Goal: Check status

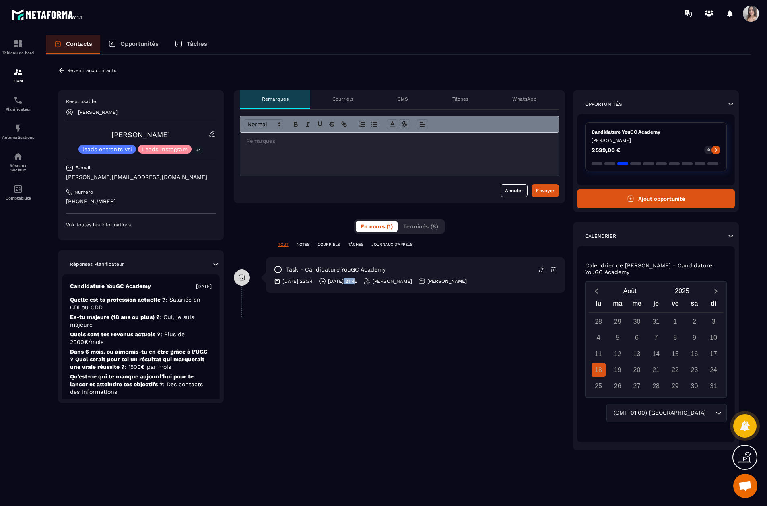
drag, startPoint x: 353, startPoint y: 282, endPoint x: 368, endPoint y: 283, distance: 15.3
click at [358, 283] on p "[DATE] 21:45" at bounding box center [342, 281] width 29 height 6
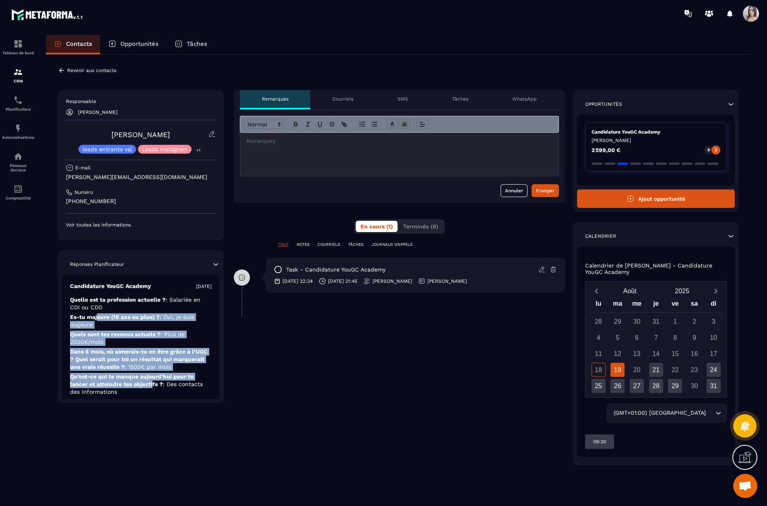
drag, startPoint x: 103, startPoint y: 322, endPoint x: 152, endPoint y: 382, distance: 78.4
click at [152, 382] on div "Candidature YouGC Academy [DATE] Quelle est ta profession actuelle ? : Salariée…" at bounding box center [141, 391] width 158 height 232
click at [152, 398] on p "Qu’est-ce qui te manque [DATE] pour te lancer et atteindre tes objectifs ? : De…" at bounding box center [141, 405] width 142 height 15
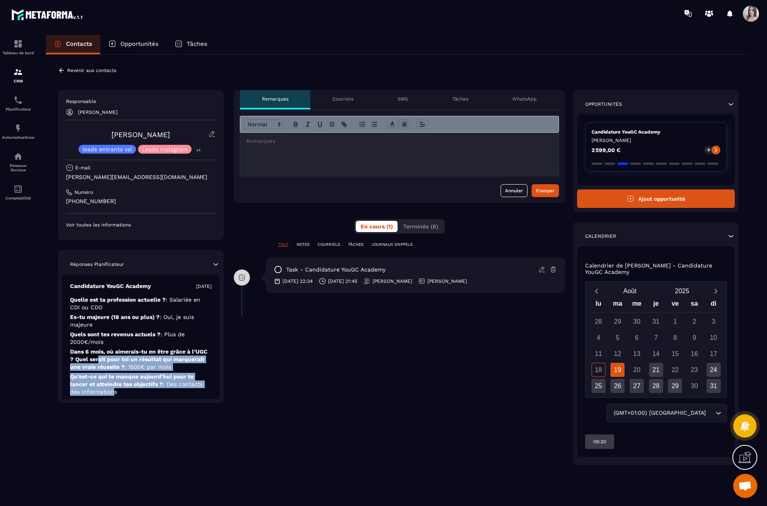
drag, startPoint x: 97, startPoint y: 356, endPoint x: 115, endPoint y: 390, distance: 38.0
click at [115, 390] on div "Candidature YouGC Academy [DATE] Quelle est ta profession actuelle ? : Salariée…" at bounding box center [141, 391] width 158 height 232
click at [115, 390] on span ": Des contacts des informations" at bounding box center [136, 388] width 133 height 14
drag, startPoint x: 97, startPoint y: 366, endPoint x: 130, endPoint y: 389, distance: 40.2
click at [130, 389] on div "Candidature YouGC Academy [DATE] Quelle est ta profession actuelle ? : Salariée…" at bounding box center [141, 391] width 158 height 232
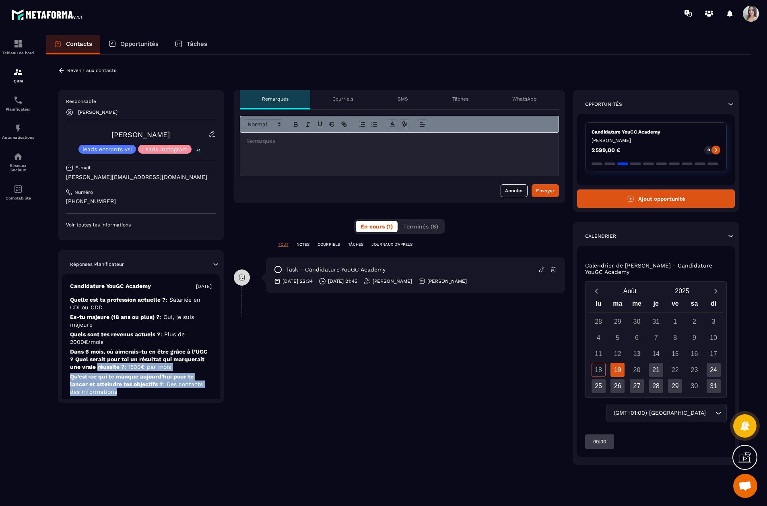
click at [130, 398] on p "Qu’est-ce qui te manque [DATE] pour te lancer et atteindre tes objectifs ? : De…" at bounding box center [141, 405] width 142 height 15
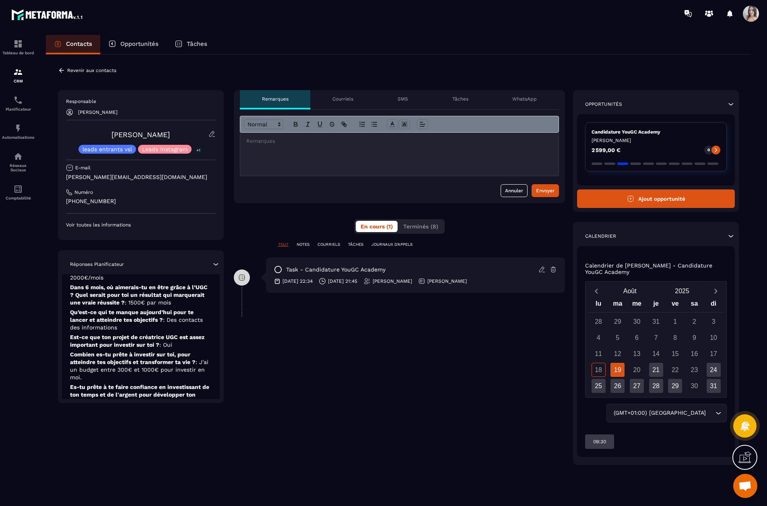
scroll to position [81, 0]
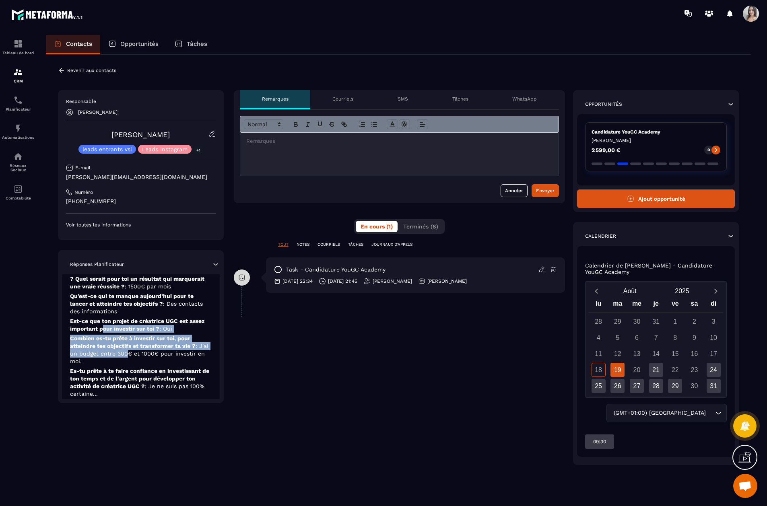
drag, startPoint x: 105, startPoint y: 328, endPoint x: 126, endPoint y: 356, distance: 35.1
click at [126, 356] on div "Candidature YouGC Academy [DATE] Quelle est ta profession actuelle ? : Salariée…" at bounding box center [141, 310] width 158 height 232
click at [126, 356] on span ": J'ai un budget entre 300€ et 1000€ pour investir en moi." at bounding box center [139, 354] width 138 height 22
drag, startPoint x: 103, startPoint y: 338, endPoint x: 110, endPoint y: 361, distance: 23.8
click at [110, 368] on p "Combien es-tu prête à investir sur toi, pour atteindre tes objectifs et transfo…" at bounding box center [141, 383] width 142 height 31
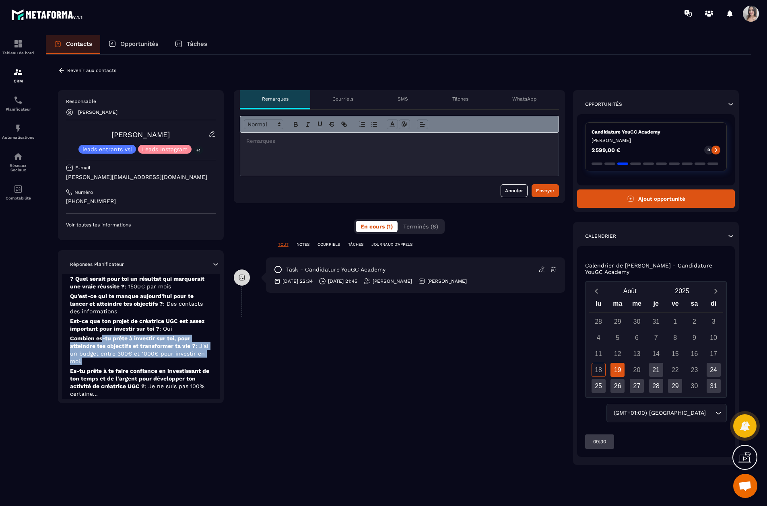
click at [110, 368] on p "Combien es-tu prête à investir sur toi, pour atteindre tes objectifs et transfo…" at bounding box center [141, 383] width 142 height 31
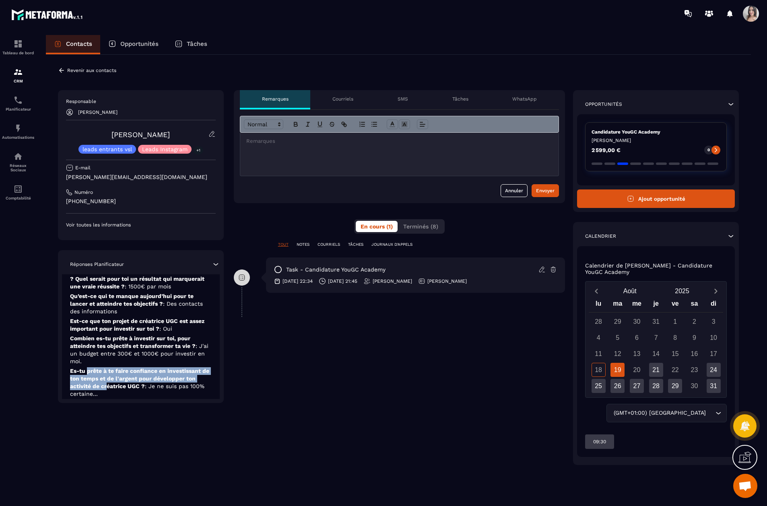
drag, startPoint x: 92, startPoint y: 373, endPoint x: 108, endPoint y: 384, distance: 19.7
click at [108, 400] on p "Es-tu prête à te faire confiance en investissant de ton temps et de l'argent po…" at bounding box center [141, 407] width 142 height 15
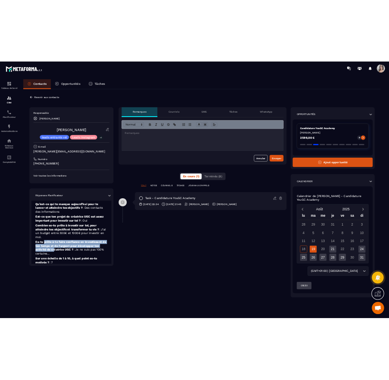
scroll to position [111, 0]
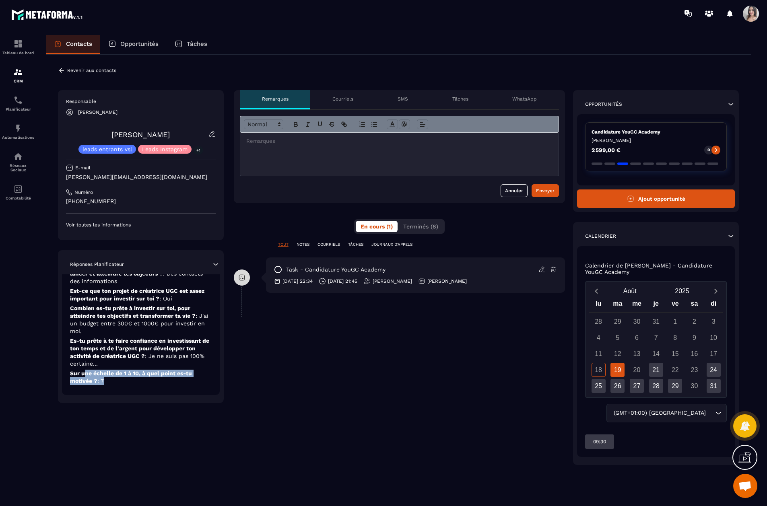
drag, startPoint x: 86, startPoint y: 376, endPoint x: 122, endPoint y: 381, distance: 37.0
click at [122, 381] on p "Sur une échelle de 1 à 10, à quel point es-tu motivée ? : 7" at bounding box center [141, 377] width 142 height 15
drag, startPoint x: 99, startPoint y: 368, endPoint x: 81, endPoint y: 345, distance: 28.9
click at [82, 347] on div "Candidature YouGC Academy [DATE] Quelle est ta profession actuelle ? : Salariée…" at bounding box center [141, 280] width 158 height 232
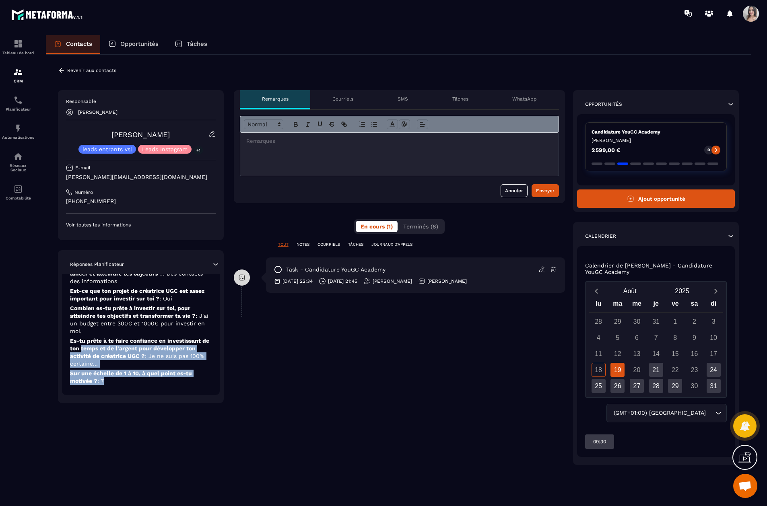
click at [81, 370] on p "Es-tu prête à te faire confiance en investissant de ton temps et de l'argent po…" at bounding box center [141, 377] width 142 height 15
drag, startPoint x: 76, startPoint y: 337, endPoint x: 119, endPoint y: 382, distance: 61.2
click at [119, 382] on div "Candidature YouGC Academy [DATE] Quelle est ta profession actuelle ? : Salariée…" at bounding box center [141, 280] width 158 height 232
click at [119, 382] on p "Sur une échelle de 1 à 10, à quel point es-tu motivée ? : 7" at bounding box center [141, 377] width 142 height 15
drag, startPoint x: 119, startPoint y: 382, endPoint x: 87, endPoint y: 346, distance: 48.2
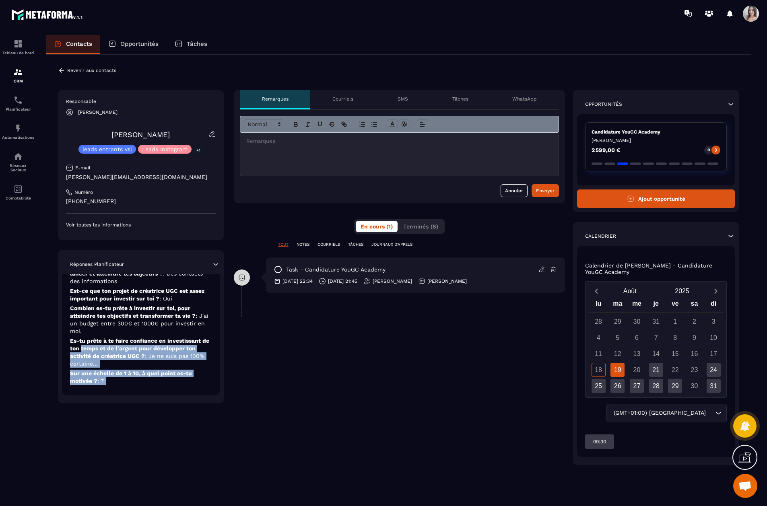
click at [87, 347] on div "Candidature YouGC Academy [DATE] Quelle est ta profession actuelle ? : Salariée…" at bounding box center [141, 280] width 158 height 232
click at [87, 370] on p "Es-tu prête à te faire confiance en investissant de ton temps et de l'argent po…" at bounding box center [141, 377] width 142 height 15
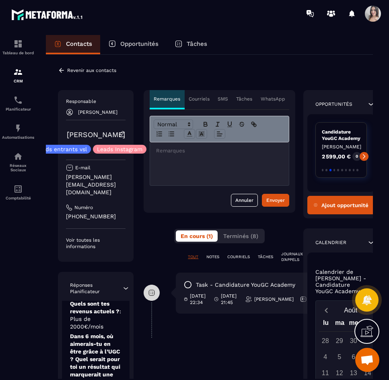
scroll to position [218, 0]
